Goal: Transaction & Acquisition: Purchase product/service

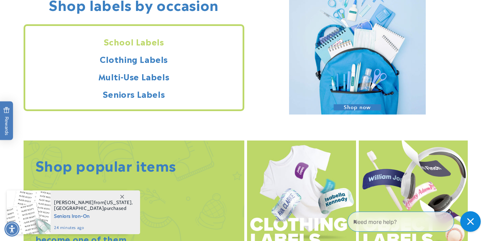
scroll to position [636, 0]
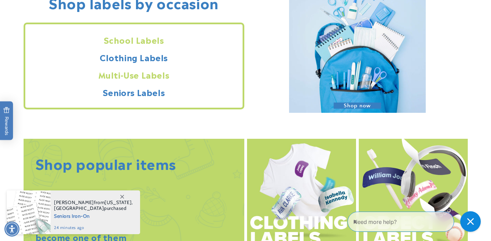
click at [132, 74] on h2 "Multi-Use Labels" at bounding box center [133, 74] width 217 height 11
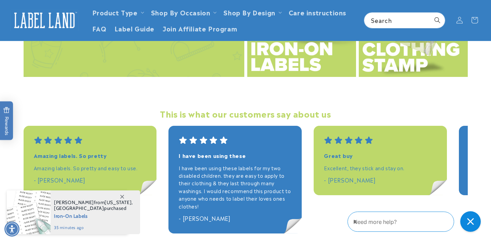
scroll to position [914, 0]
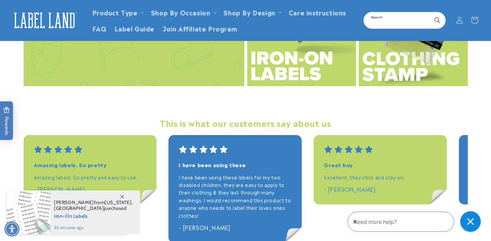
click at [384, 21] on input "Search" at bounding box center [404, 20] width 81 height 15
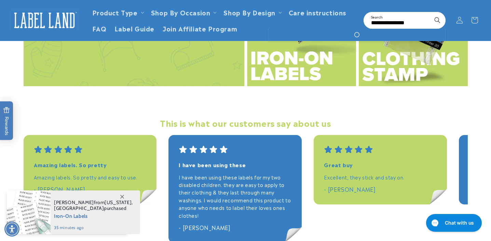
type input "**********"
click at [430, 13] on button "Search" at bounding box center [437, 20] width 15 height 15
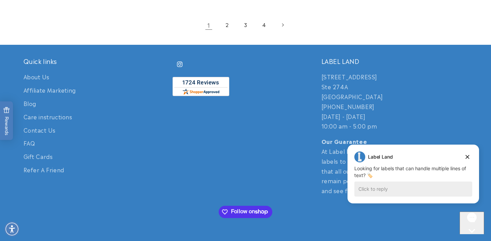
scroll to position [1087, 0]
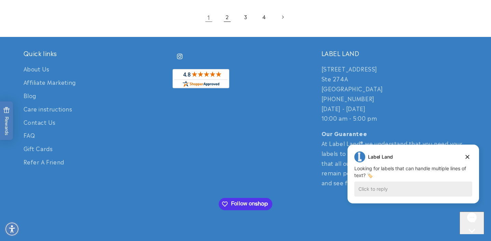
click at [227, 18] on link "2" at bounding box center [227, 17] width 15 height 15
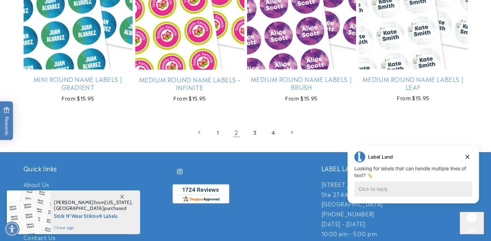
scroll to position [957, 0]
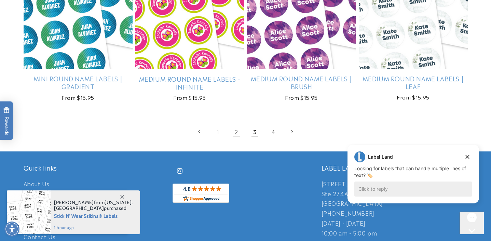
click at [252, 135] on link "3" at bounding box center [254, 131] width 15 height 15
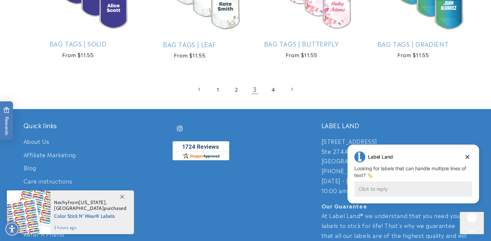
scroll to position [986, 0]
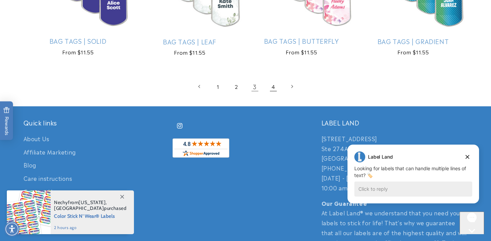
click at [273, 87] on link "4" at bounding box center [273, 86] width 15 height 15
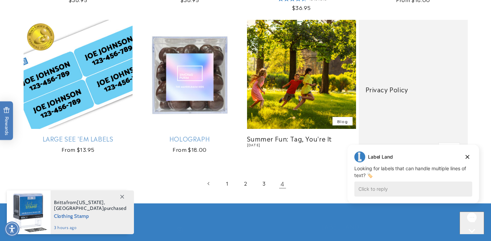
scroll to position [448, 0]
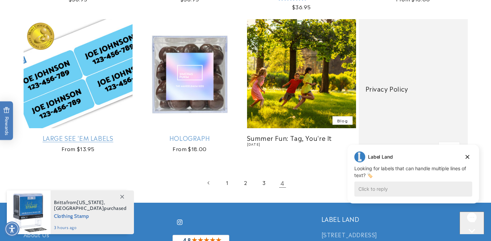
click at [101, 138] on link "Large See 'em Labels" at bounding box center [78, 138] width 109 height 8
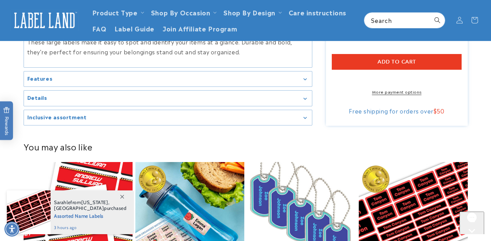
scroll to position [442, 0]
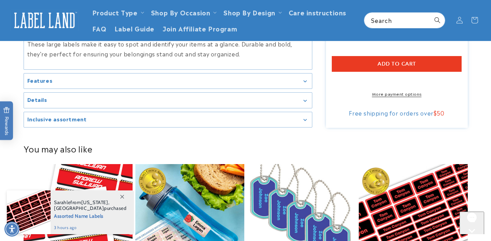
click at [302, 98] on div "Details" at bounding box center [167, 100] width 281 height 5
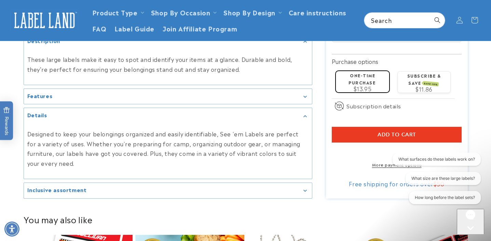
scroll to position [367, 0]
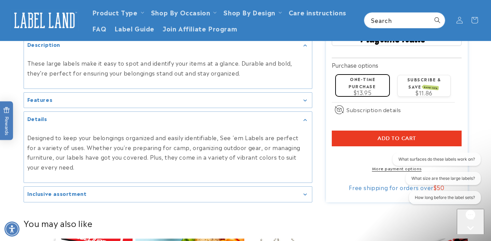
click at [305, 100] on icon "Gallery Viewer" at bounding box center [304, 101] width 3 height 2
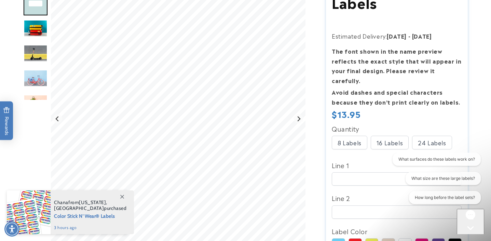
scroll to position [111, 0]
click at [438, 174] on button "What size are these large labels?" at bounding box center [442, 178] width 75 height 13
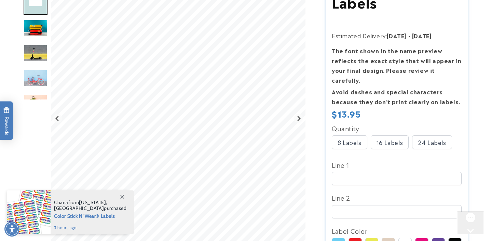
scroll to position [0, 0]
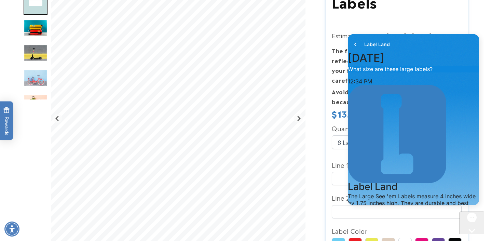
click at [355, 44] on icon "go to home page" at bounding box center [355, 44] width 2 height 3
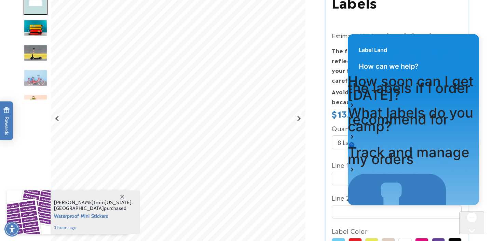
click at [468, 39] on div "Label Land" at bounding box center [413, 46] width 131 height 25
